Goal: Find specific page/section: Find specific page/section

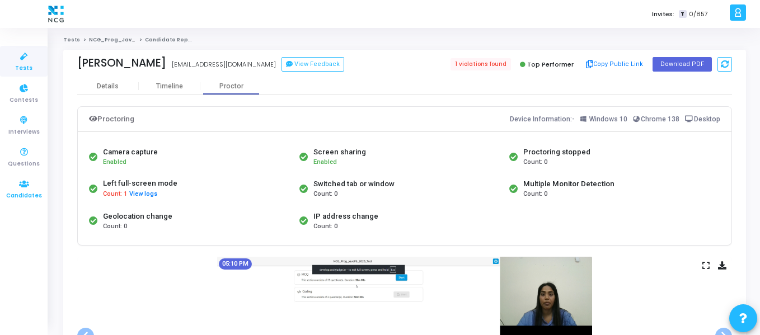
click at [19, 195] on span "Candidates" at bounding box center [24, 196] width 36 height 10
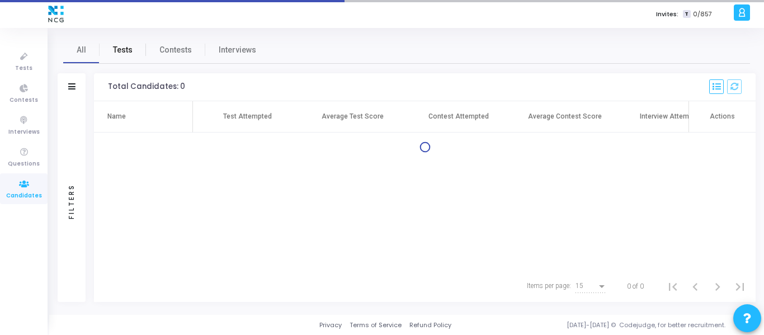
click at [117, 49] on span "Tests" at bounding box center [123, 50] width 20 height 12
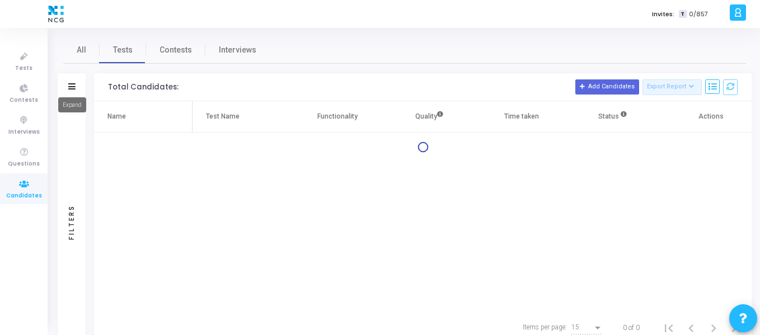
click at [72, 89] on icon at bounding box center [71, 86] width 7 height 6
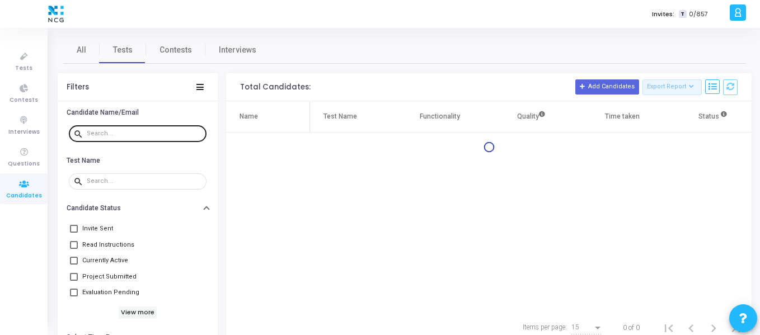
click at [107, 135] on input "text" at bounding box center [144, 133] width 115 height 7
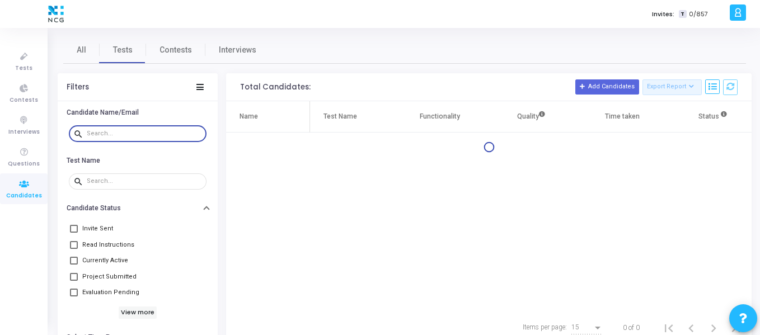
paste input "[EMAIL_ADDRESS][DOMAIN_NAME]"
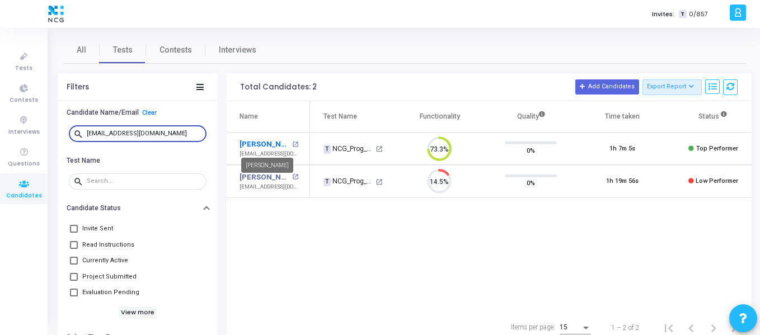
type input "[EMAIL_ADDRESS][DOMAIN_NAME]"
click at [277, 147] on link "[PERSON_NAME]" at bounding box center [264, 144] width 50 height 11
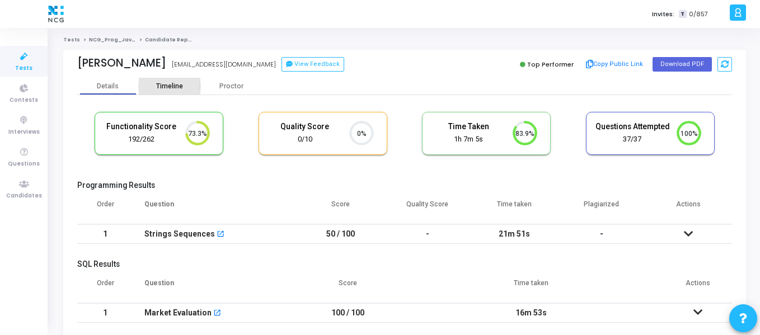
click at [180, 88] on div "Timeline" at bounding box center [169, 86] width 27 height 8
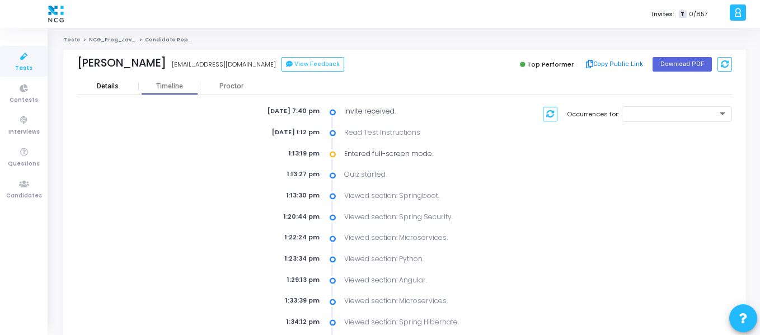
click at [102, 83] on div "Details" at bounding box center [108, 86] width 22 height 8
